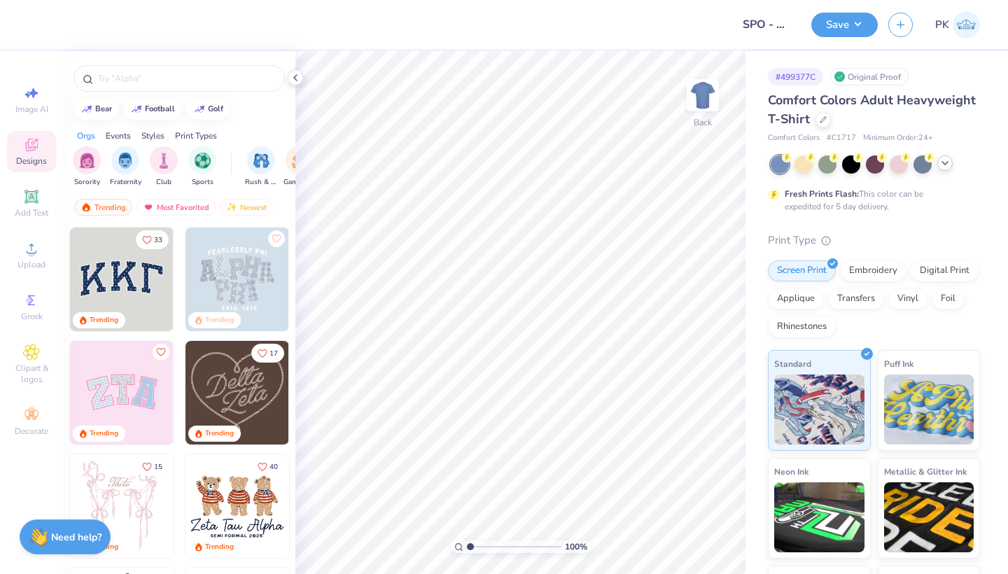
click at [942, 157] on icon at bounding box center [944, 162] width 11 height 11
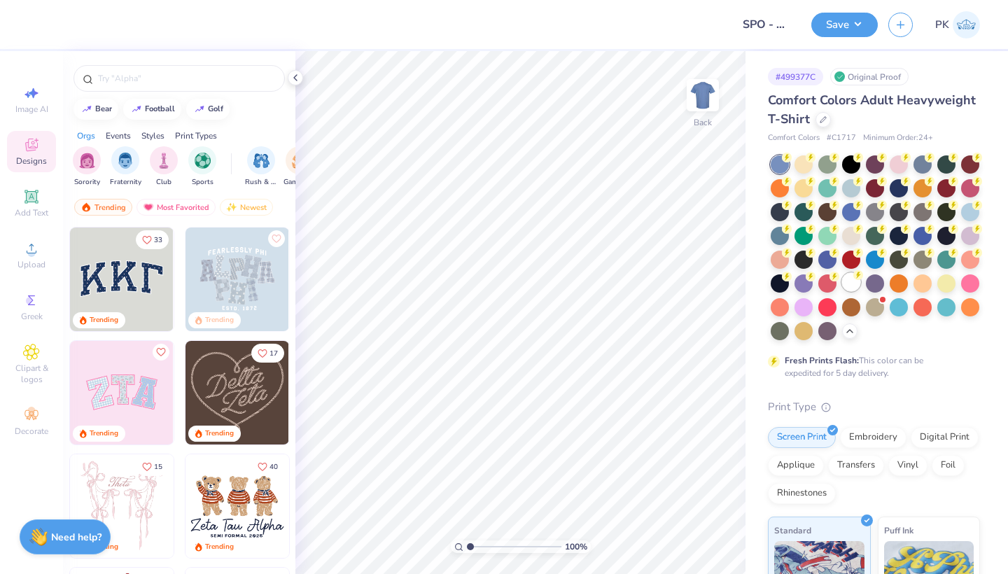
click at [852, 286] on div at bounding box center [851, 282] width 18 height 18
click at [31, 258] on div "Upload" at bounding box center [31, 254] width 49 height 41
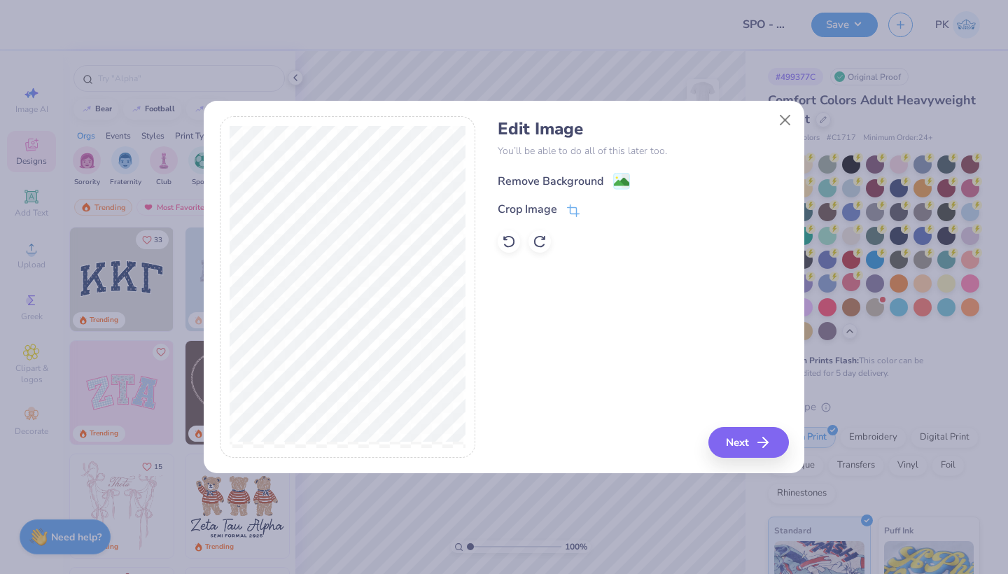
click at [568, 183] on div "Remove Background" at bounding box center [551, 181] width 106 height 17
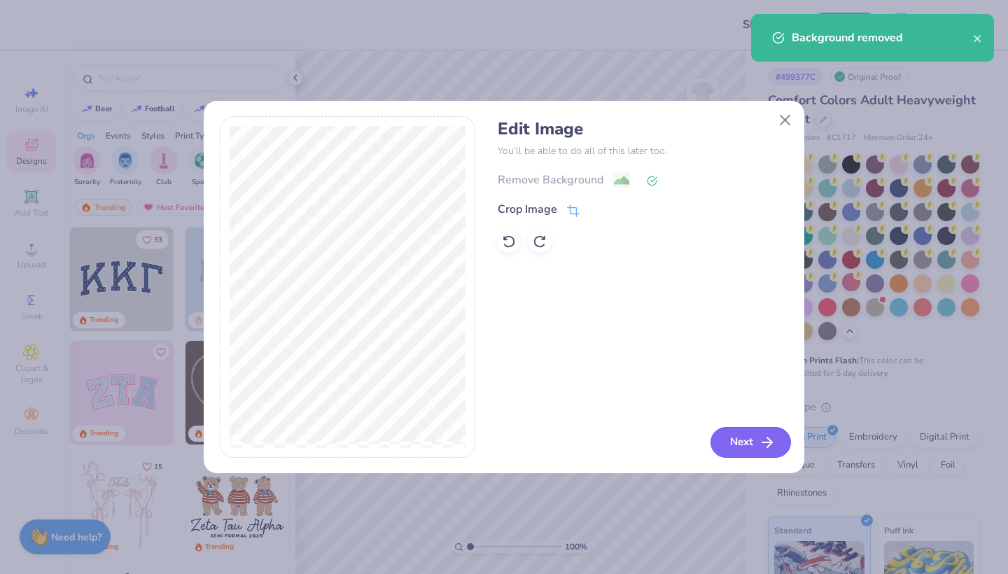
click at [734, 439] on button "Next" at bounding box center [750, 442] width 80 height 31
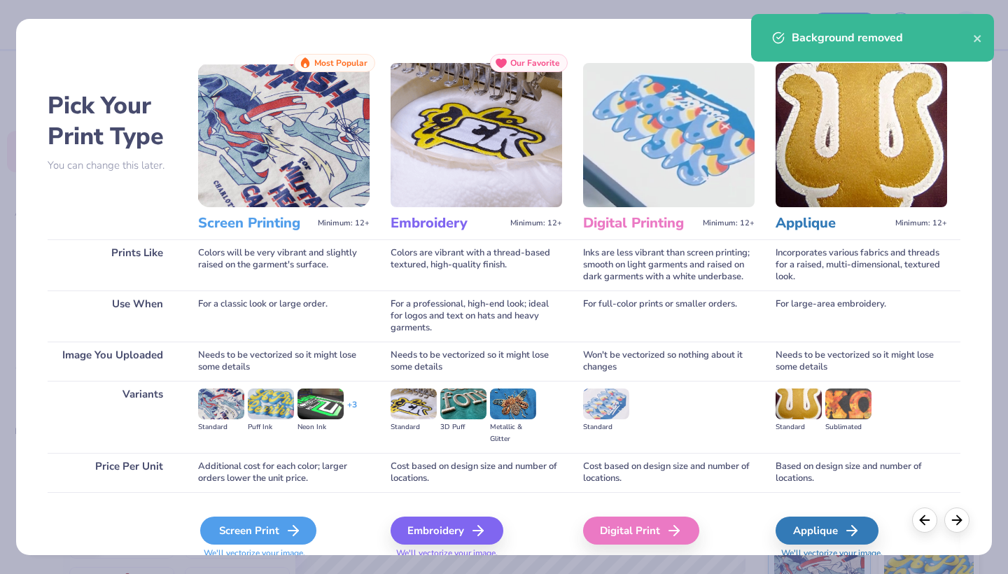
click at [228, 528] on div "Screen Print" at bounding box center [258, 530] width 116 height 28
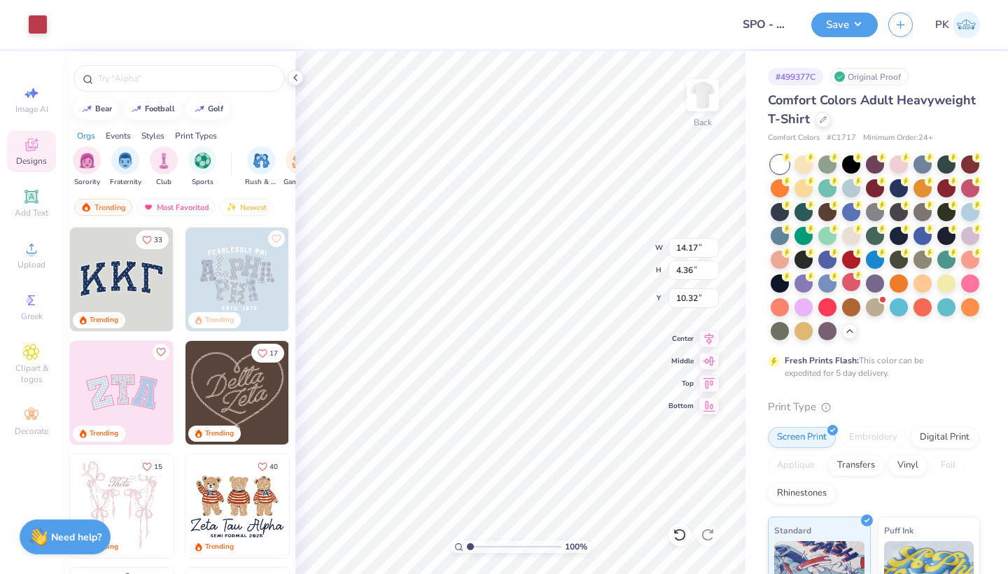
type input "4.69"
type input "1.44"
type input "3.00"
type input "3.41"
type input "1.05"
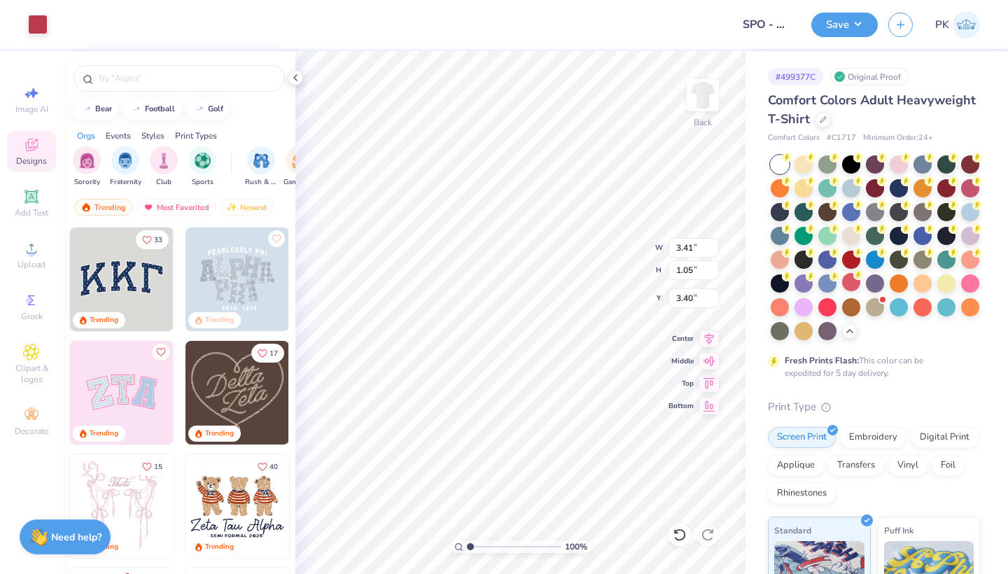
type input "3.00"
click at [706, 101] on img at bounding box center [703, 95] width 56 height 56
click at [44, 243] on div "Upload" at bounding box center [31, 254] width 49 height 41
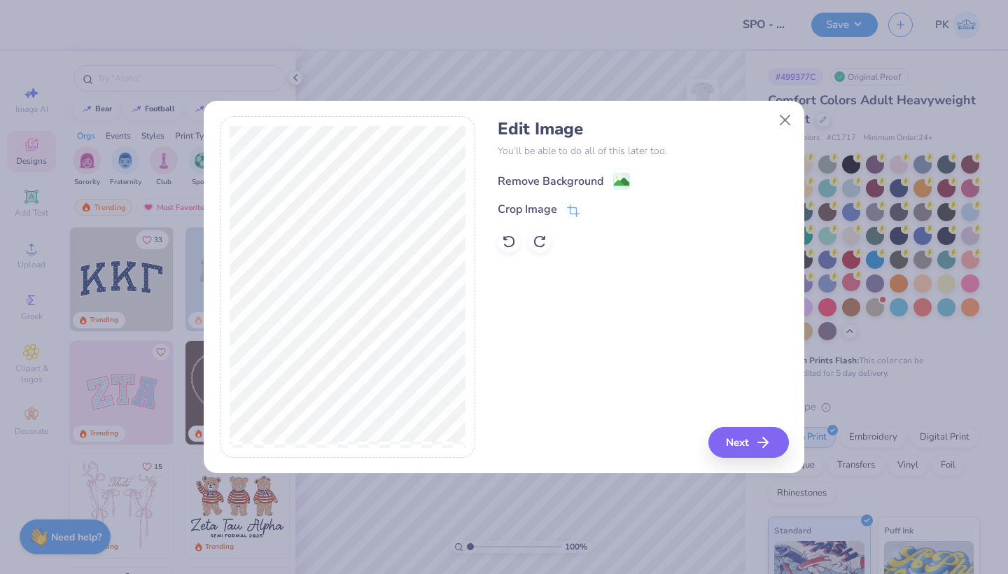
click at [577, 180] on div "Remove Background" at bounding box center [551, 181] width 106 height 17
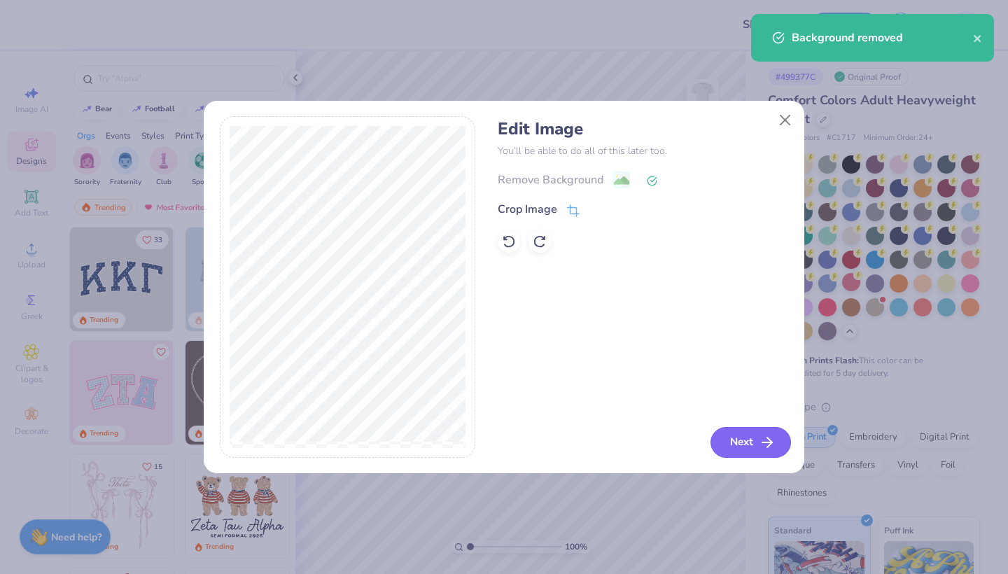
click at [748, 444] on button "Next" at bounding box center [750, 442] width 80 height 31
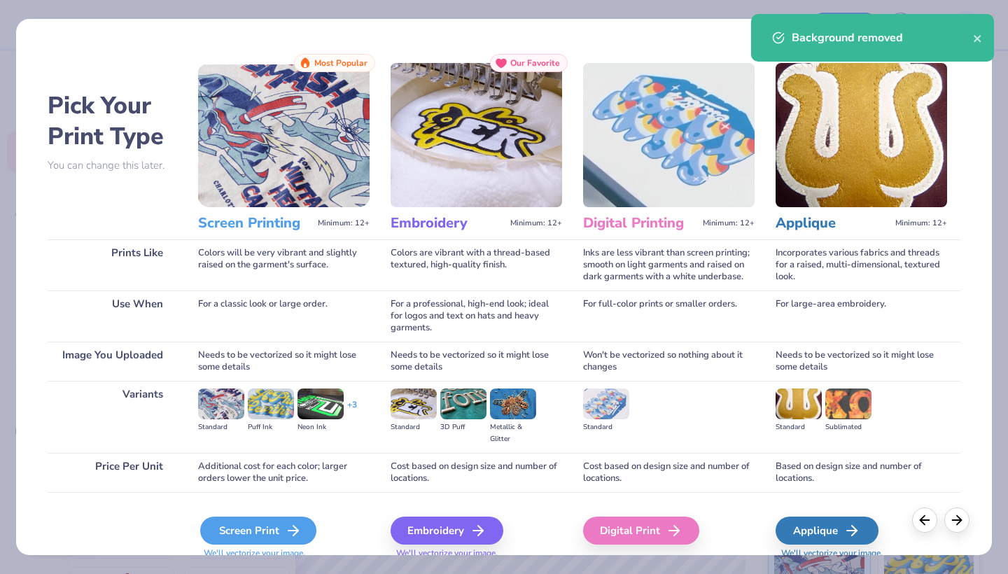
click at [260, 529] on div "Screen Print" at bounding box center [258, 530] width 116 height 28
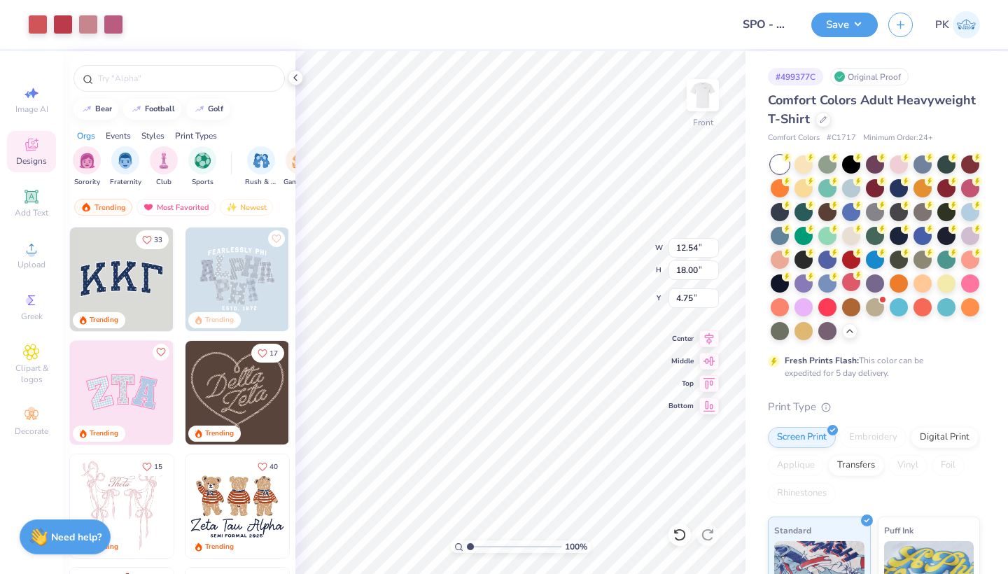
type input "0.50"
click at [709, 334] on icon at bounding box center [709, 336] width 20 height 17
type input "11.69"
type input "16.77"
click at [705, 339] on icon at bounding box center [709, 336] width 20 height 17
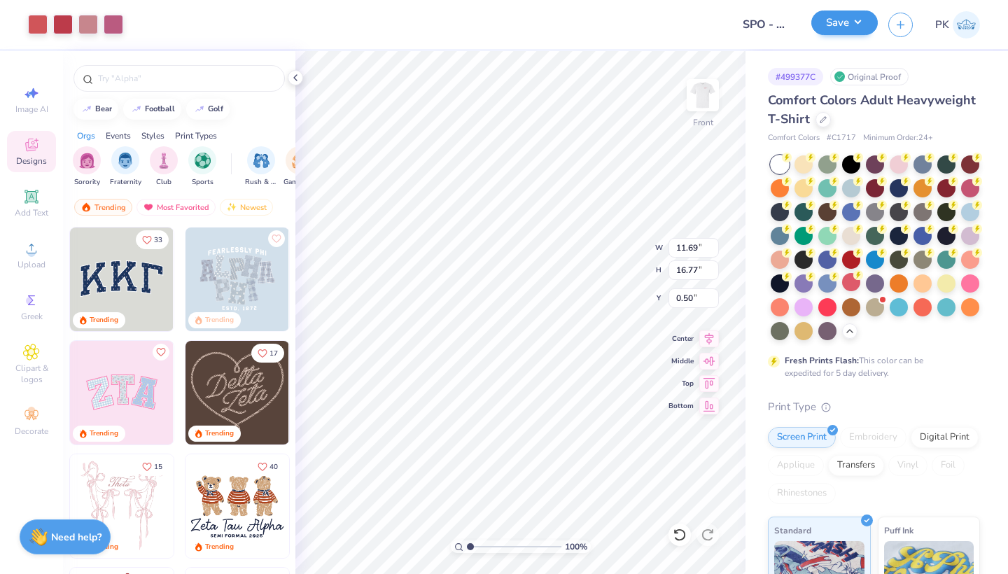
click at [836, 34] on button "Save" at bounding box center [844, 22] width 66 height 24
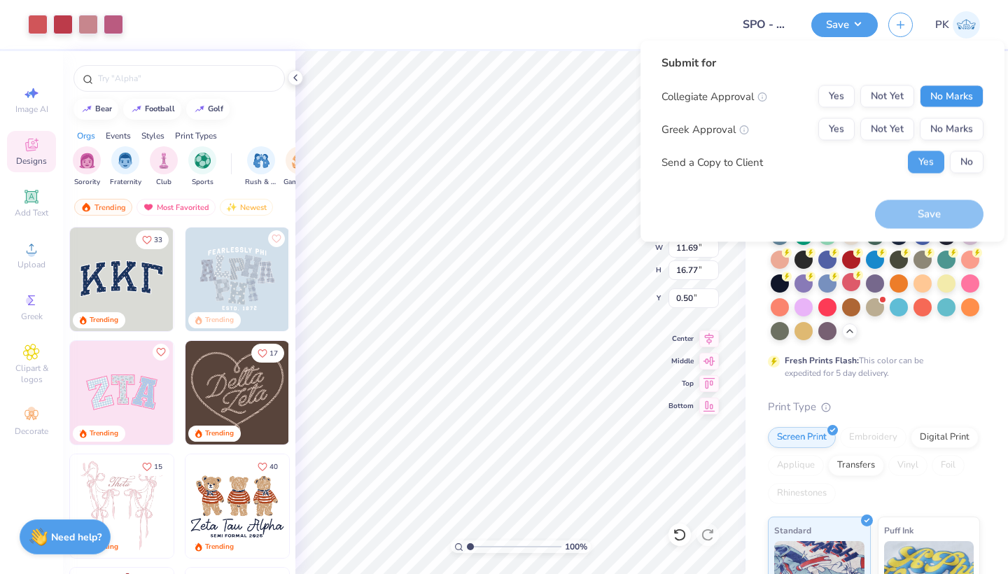
click at [932, 102] on button "No Marks" at bounding box center [952, 96] width 64 height 22
click at [935, 127] on button "No Marks" at bounding box center [952, 129] width 64 height 22
click at [969, 166] on button "No" at bounding box center [967, 162] width 34 height 22
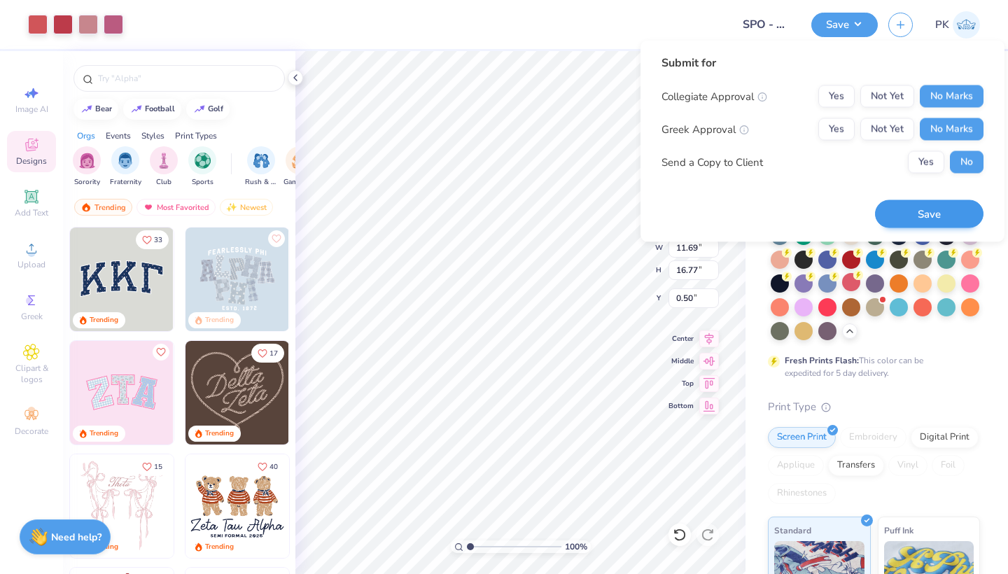
click at [938, 210] on button "Save" at bounding box center [929, 213] width 108 height 29
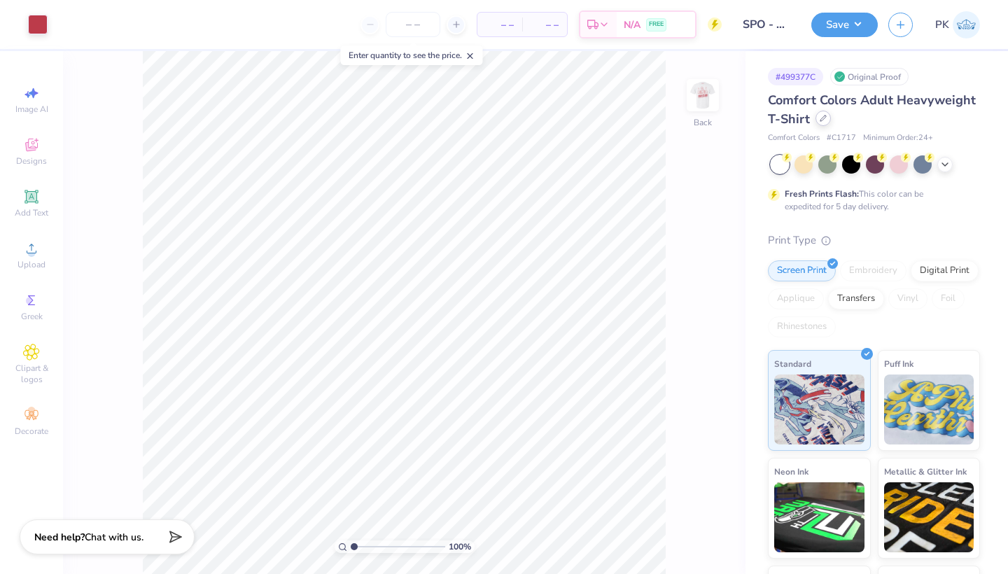
click at [822, 122] on div at bounding box center [822, 118] width 15 height 15
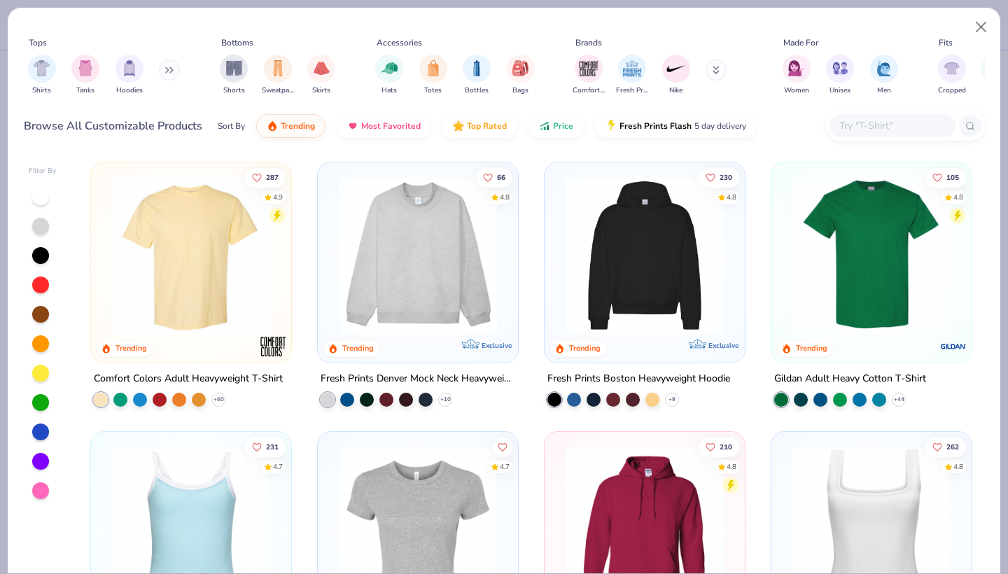
click at [870, 129] on input "text" at bounding box center [892, 126] width 108 height 16
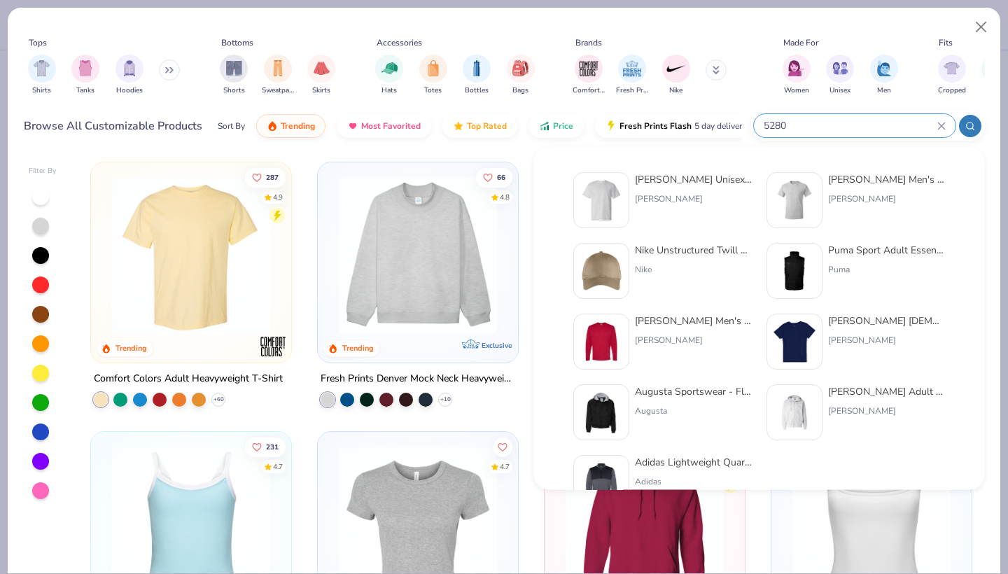
type input "5280"
click at [655, 177] on div "Hanes Unisex 5.2 Oz. Comfortsoft Cotton T-Shirt" at bounding box center [694, 179] width 118 height 15
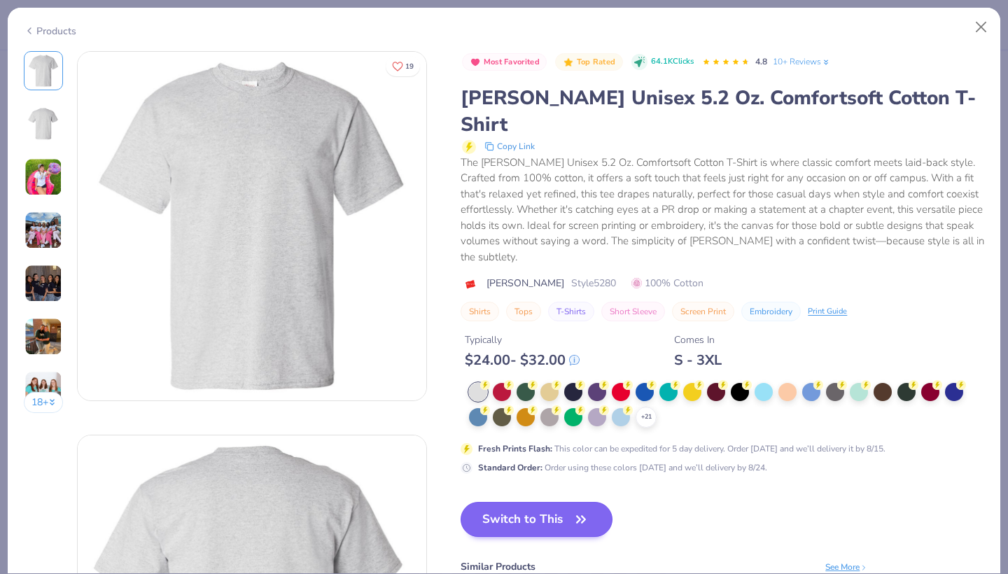
click at [500, 502] on button "Switch to This" at bounding box center [536, 519] width 152 height 35
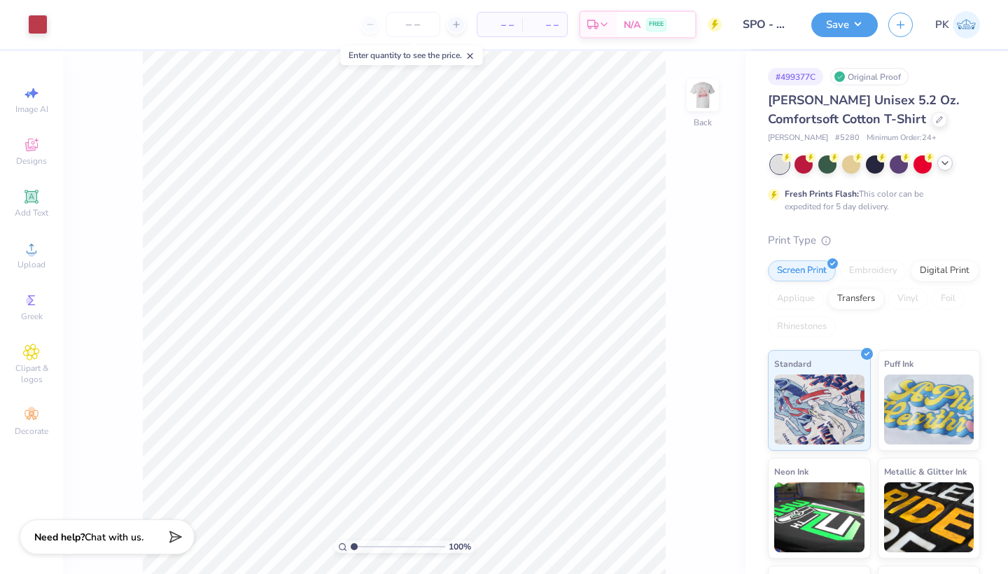
click at [945, 164] on icon at bounding box center [944, 162] width 11 height 11
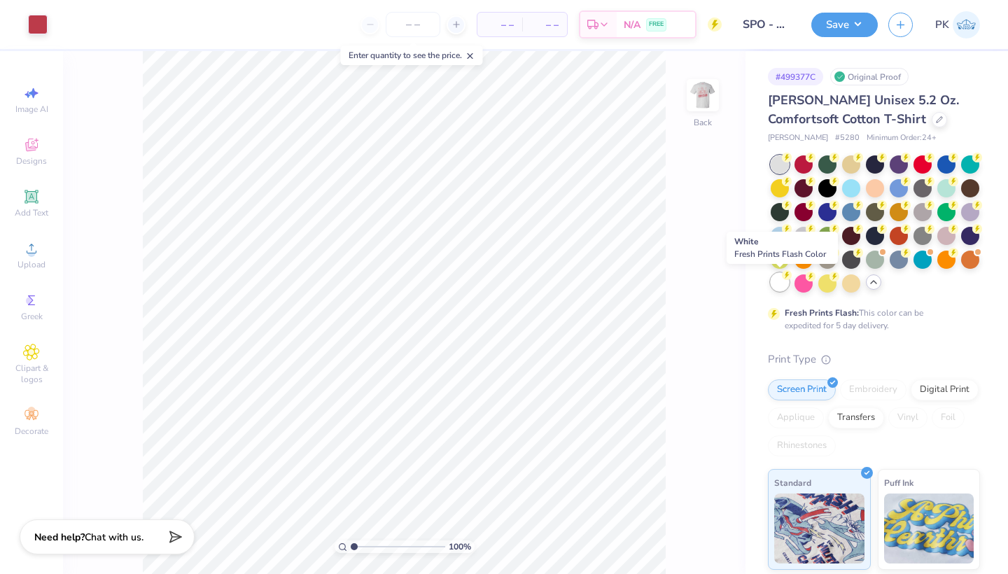
click at [783, 286] on div at bounding box center [779, 282] width 18 height 18
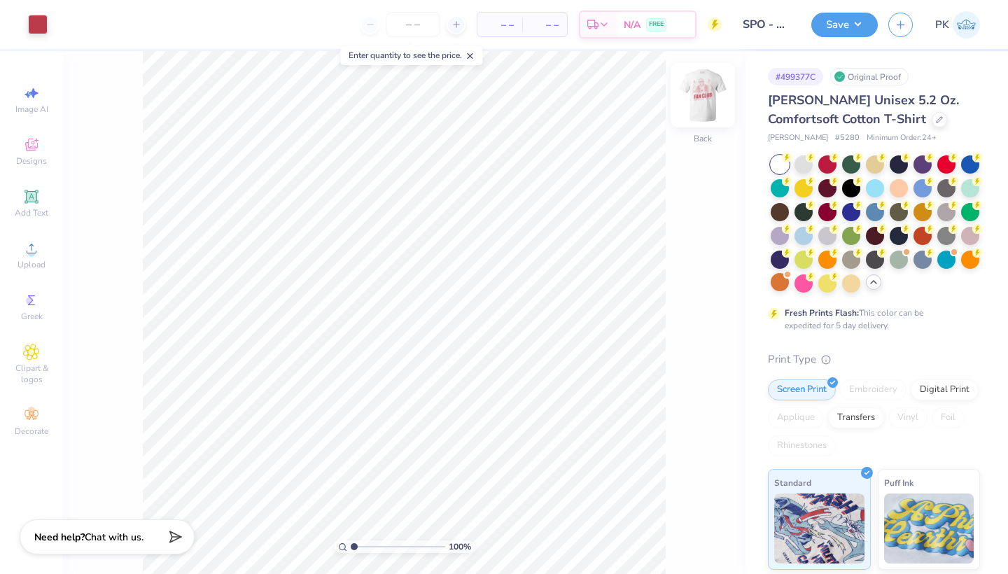
click at [706, 111] on img at bounding box center [703, 95] width 56 height 56
click at [707, 100] on img at bounding box center [703, 95] width 56 height 56
click at [819, 21] on button "Save" at bounding box center [844, 22] width 66 height 24
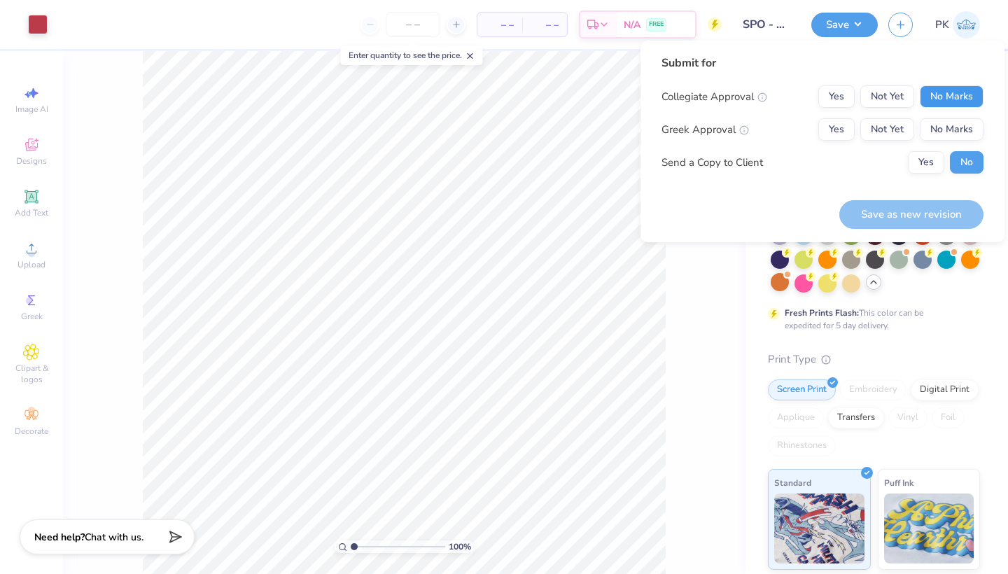
click at [942, 107] on button "No Marks" at bounding box center [952, 96] width 64 height 22
click at [942, 121] on button "No Marks" at bounding box center [952, 129] width 64 height 22
click at [930, 223] on button "Save as new revision" at bounding box center [911, 214] width 144 height 29
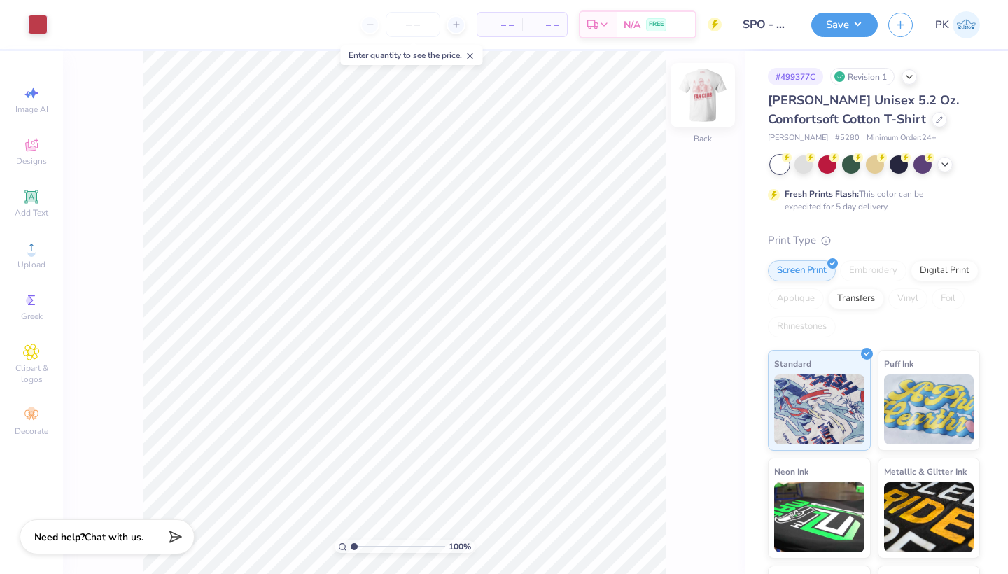
click at [707, 104] on img at bounding box center [703, 95] width 56 height 56
click at [269, 31] on div "Art colors – – Per Item – – Total Est. Delivery N/A FREE Design Title SPO - Fal…" at bounding box center [504, 287] width 1008 height 574
click at [41, 29] on div at bounding box center [38, 23] width 20 height 20
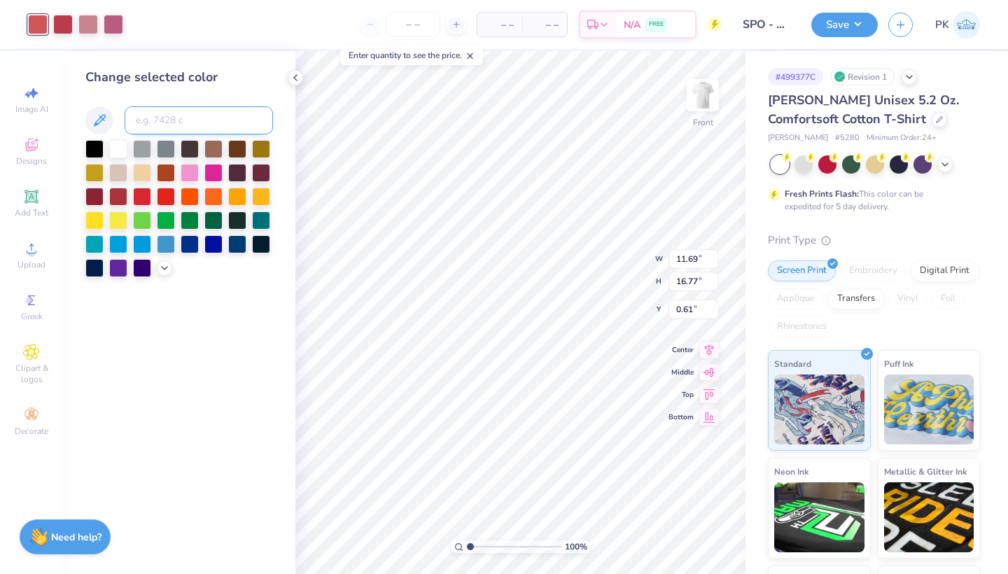
click at [174, 117] on input at bounding box center [199, 120] width 148 height 28
type input "703"
click at [61, 27] on div at bounding box center [63, 23] width 20 height 20
click at [172, 121] on input at bounding box center [199, 120] width 148 height 28
type input "703"
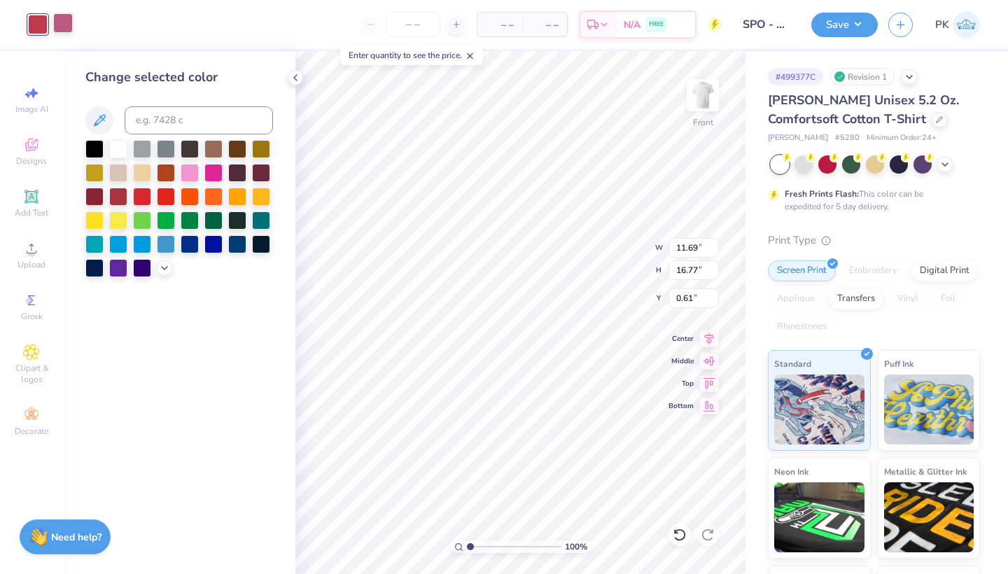
click at [57, 22] on div at bounding box center [63, 23] width 20 height 20
click at [199, 123] on input at bounding box center [199, 120] width 148 height 28
type input "703"
click at [810, 13] on div "Art colors – – Per Item – – Total Est. Delivery N/A FREE Design Title SPO - Fal…" at bounding box center [504, 24] width 1008 height 49
click at [840, 29] on button "Save" at bounding box center [844, 22] width 66 height 24
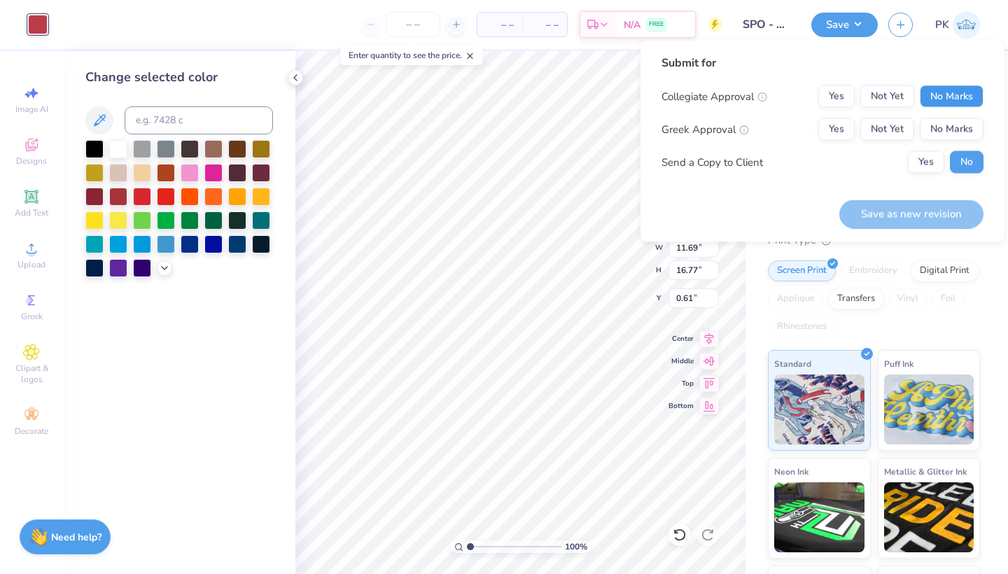
click at [938, 96] on button "No Marks" at bounding box center [952, 96] width 64 height 22
click at [941, 127] on button "No Marks" at bounding box center [952, 129] width 64 height 22
click at [929, 206] on button "Save as new revision" at bounding box center [911, 213] width 144 height 29
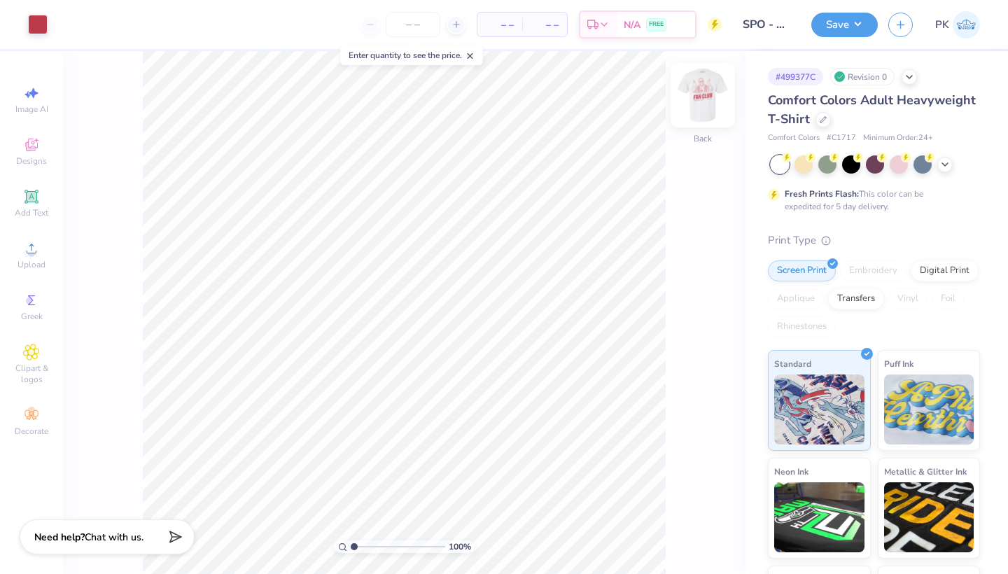
click at [693, 98] on img at bounding box center [703, 95] width 56 height 56
click at [293, 0] on html "Art colors – – Per Item – – Total Est. Delivery N/A FREE Design Title SPO - Fal…" at bounding box center [504, 287] width 1008 height 574
click at [40, 27] on div at bounding box center [38, 23] width 20 height 20
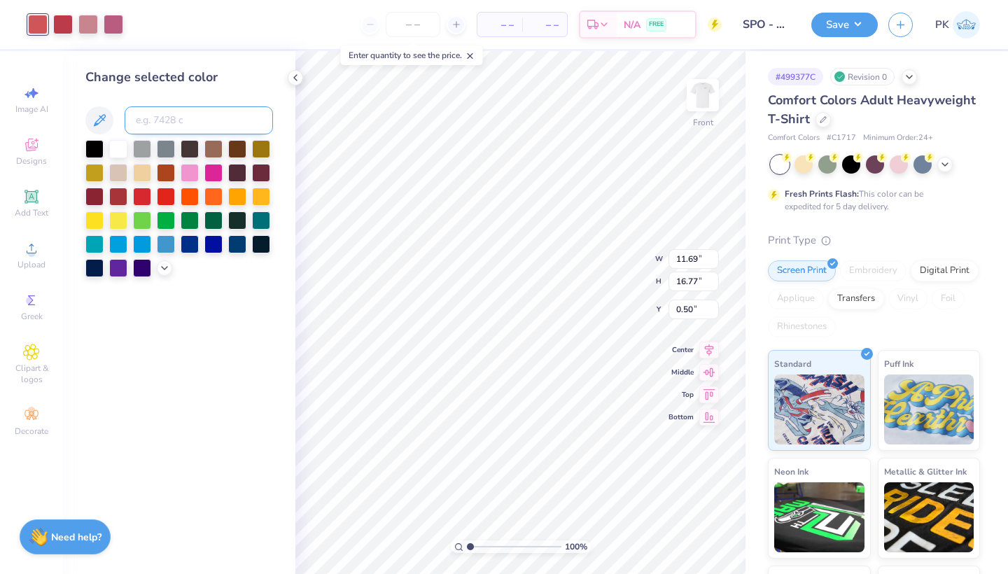
click at [164, 115] on input at bounding box center [199, 120] width 148 height 28
type input "6"
type input "703"
click at [69, 31] on div at bounding box center [63, 23] width 20 height 20
click at [184, 119] on input at bounding box center [199, 120] width 148 height 28
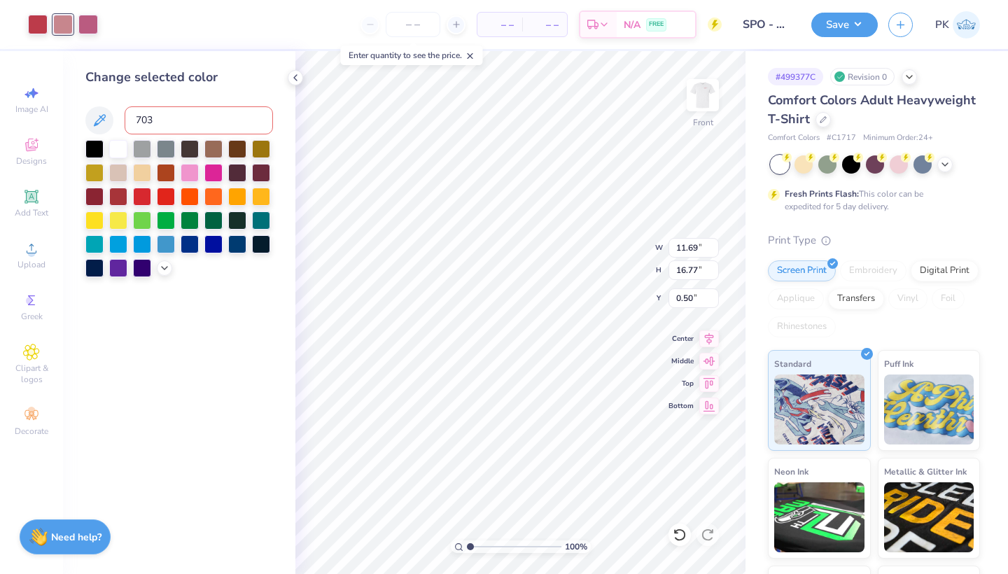
type input "703"
click at [65, 31] on div at bounding box center [63, 23] width 20 height 20
click at [155, 112] on input at bounding box center [199, 120] width 148 height 28
type input "703"
click at [875, 14] on button "Save" at bounding box center [844, 22] width 66 height 24
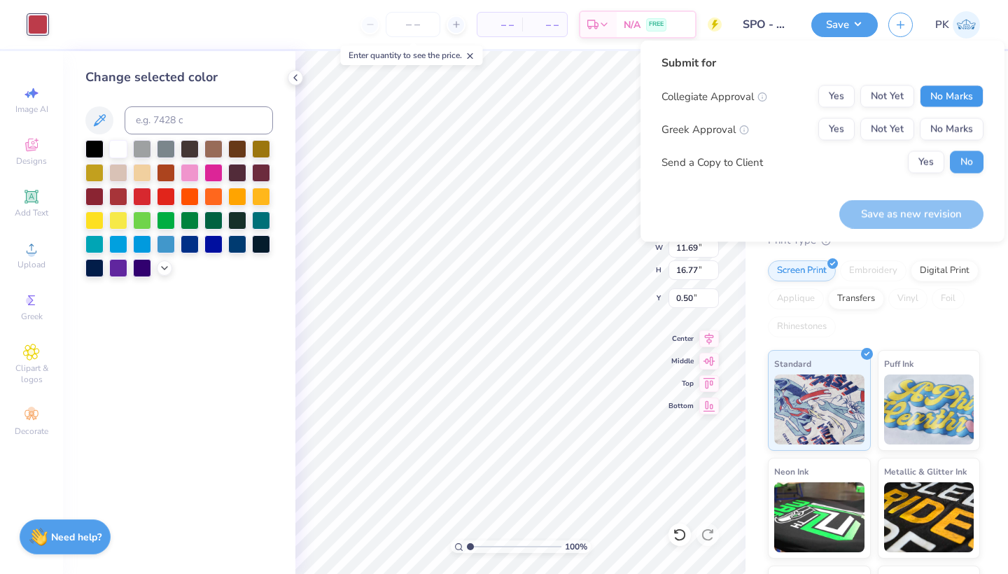
click at [952, 94] on button "No Marks" at bounding box center [952, 96] width 64 height 22
click at [952, 119] on button "No Marks" at bounding box center [952, 129] width 64 height 22
click at [913, 227] on button "Save as new revision" at bounding box center [911, 213] width 144 height 29
